Goal: Find specific page/section: Find specific page/section

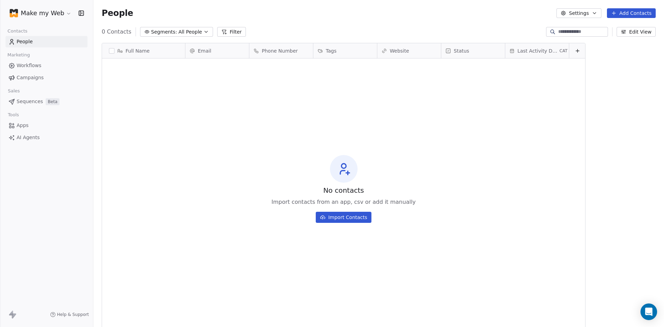
scroll to position [282, 565]
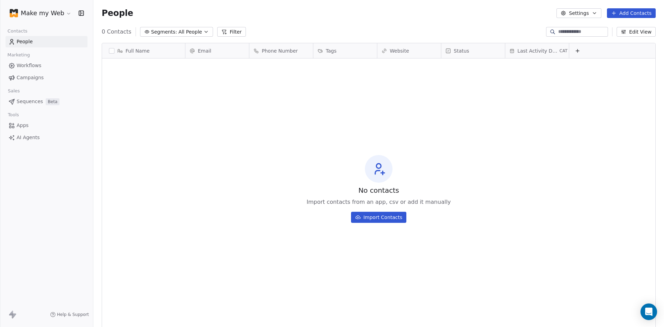
click at [39, 11] on html "Make my Web Contacts People Marketing Workflows Campaigns Sales Sequences Beta …" at bounding box center [332, 163] width 664 height 327
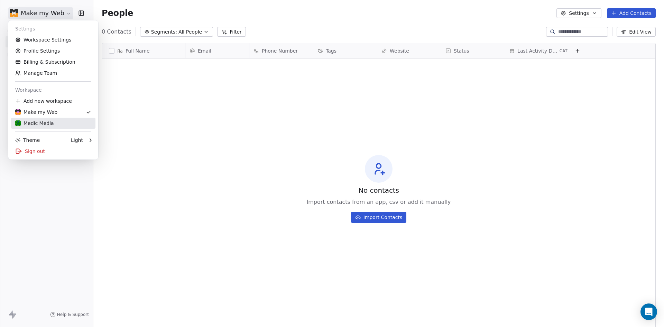
click at [40, 120] on div "Medic Media" at bounding box center [34, 123] width 39 height 7
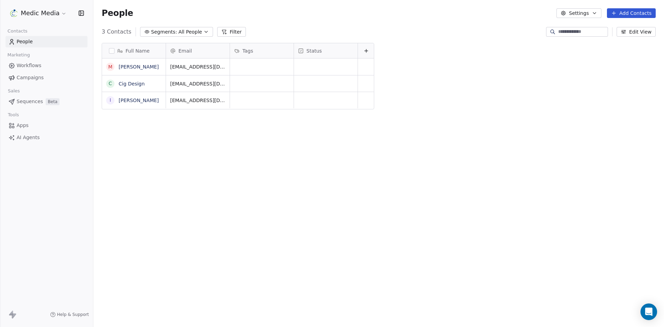
scroll to position [282, 565]
click at [51, 15] on html "Medic Media Contacts People Marketing Workflows Campaigns Sales Sequences Beta …" at bounding box center [332, 163] width 664 height 327
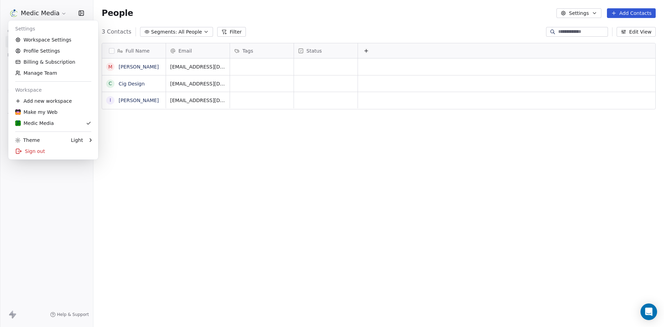
click at [281, 210] on html "Medic Media Contacts People Marketing Workflows Campaigns Sales Sequences Beta …" at bounding box center [332, 163] width 664 height 327
